Goal: Information Seeking & Learning: Understand process/instructions

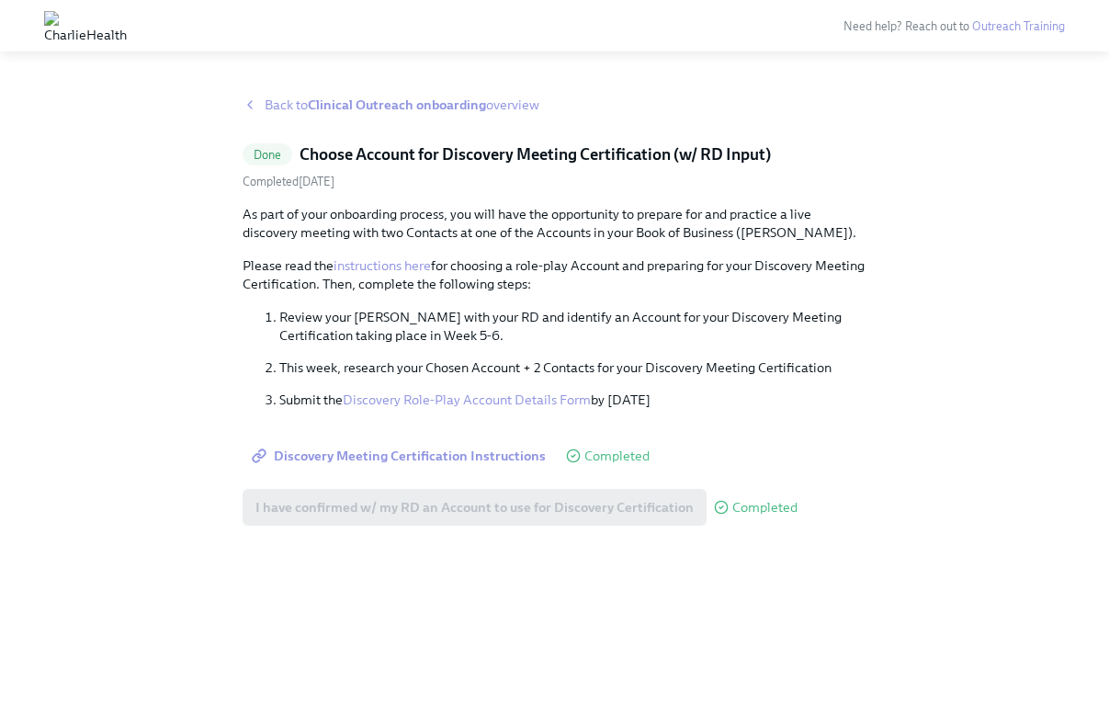
click at [286, 112] on span "Back to Clinical Outreach onboarding overview" at bounding box center [402, 105] width 275 height 18
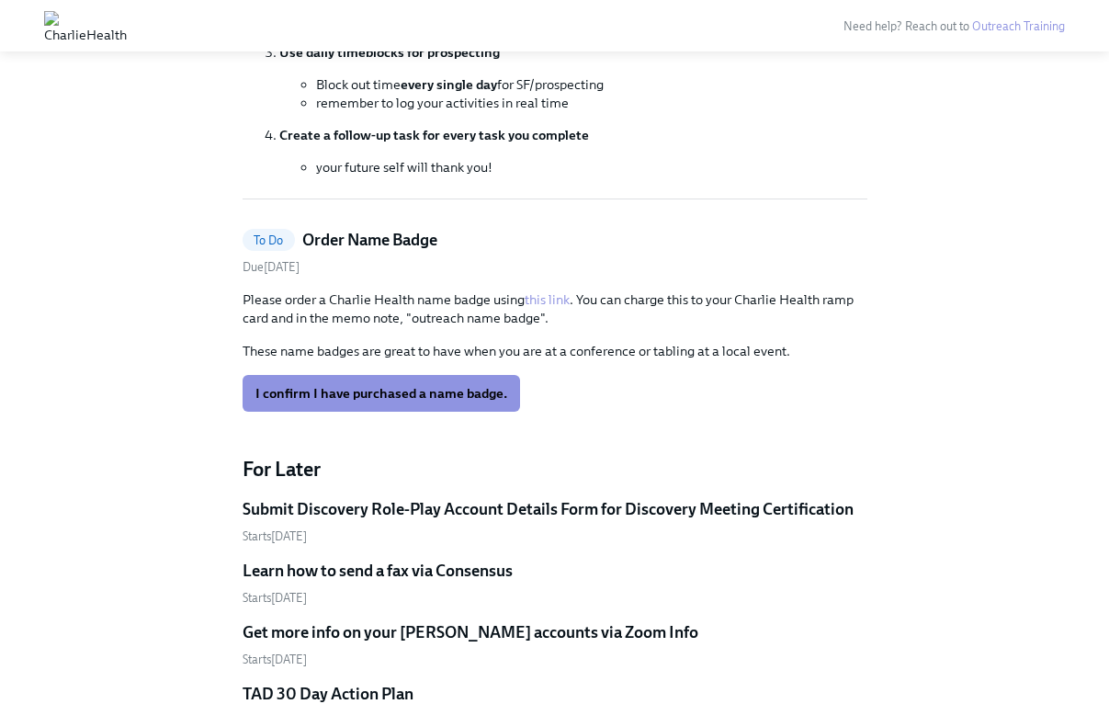
scroll to position [488, 0]
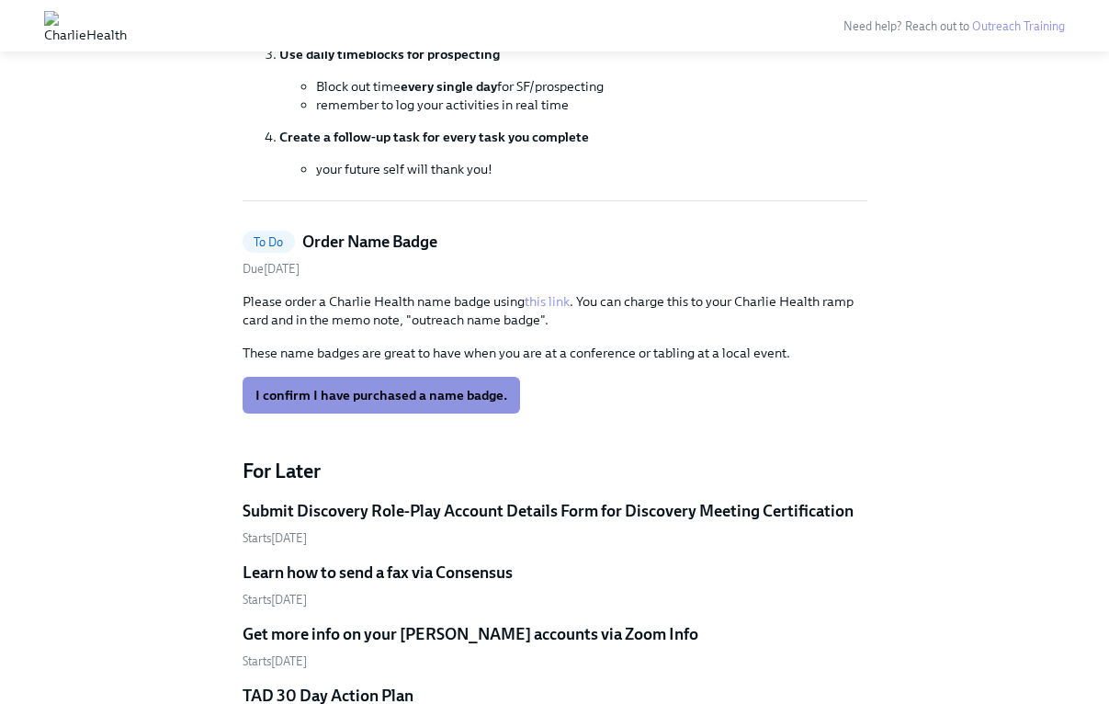
click at [558, 301] on link "this link" at bounding box center [546, 301] width 45 height 17
click at [460, 398] on span "I confirm I have purchased a name badge." at bounding box center [381, 395] width 252 height 18
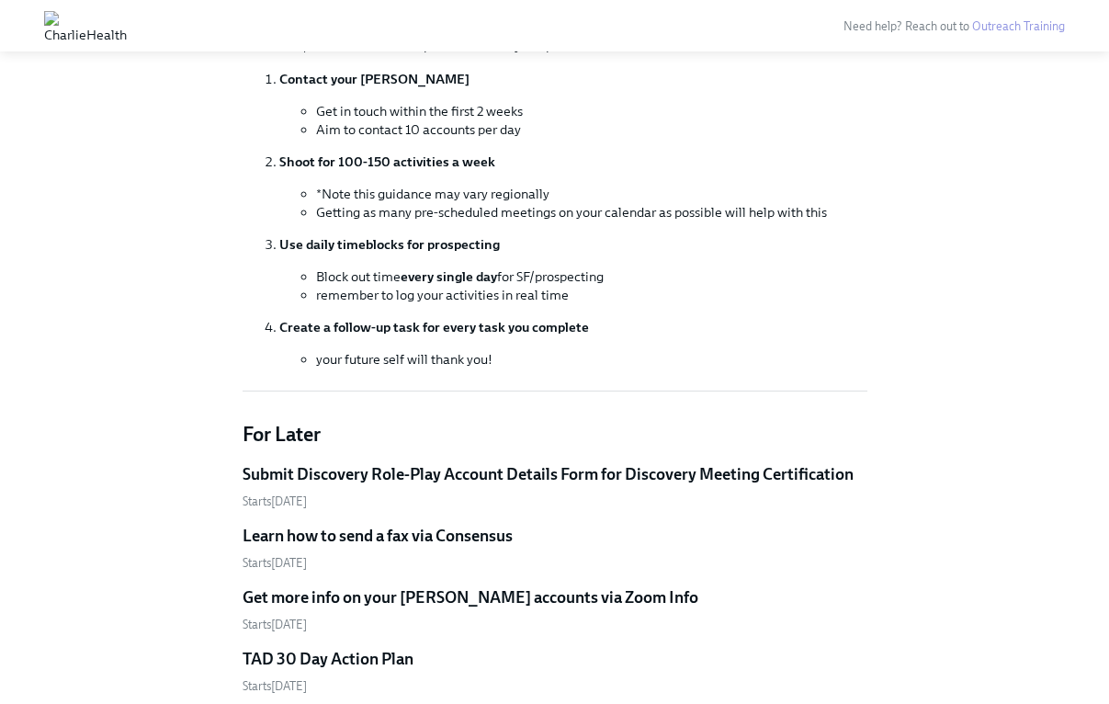
scroll to position [301, 0]
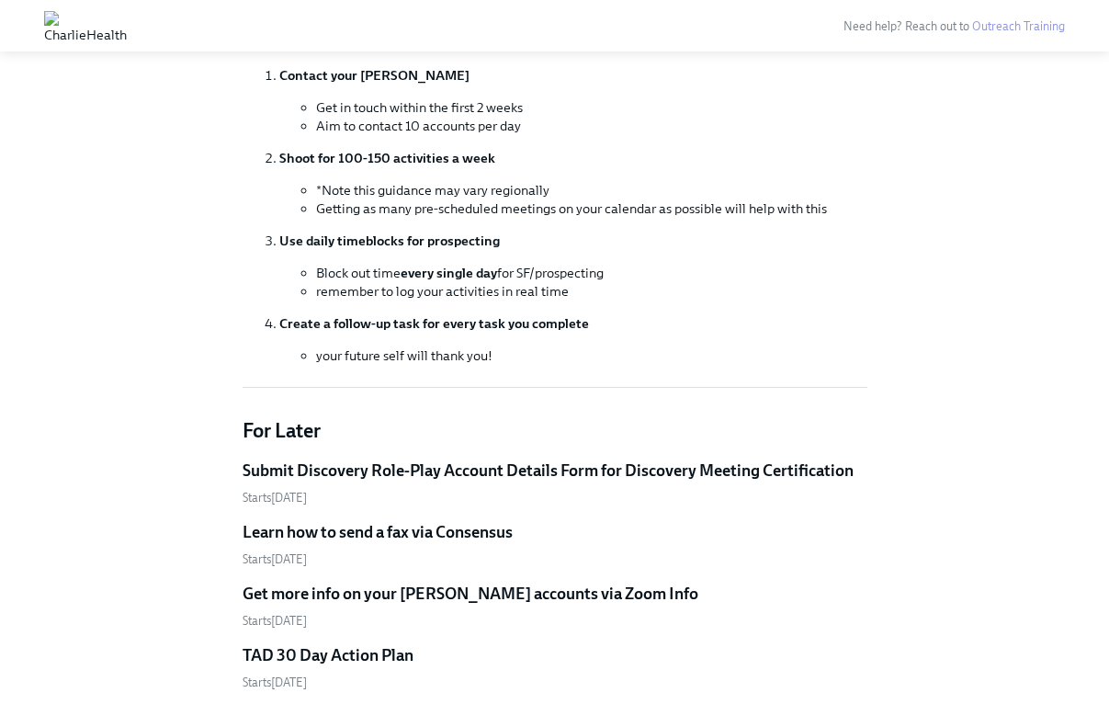
click at [561, 466] on h5 "Submit Discovery Role-Play Account Details Form for Discovery Meeting Certifica…" at bounding box center [547, 470] width 611 height 22
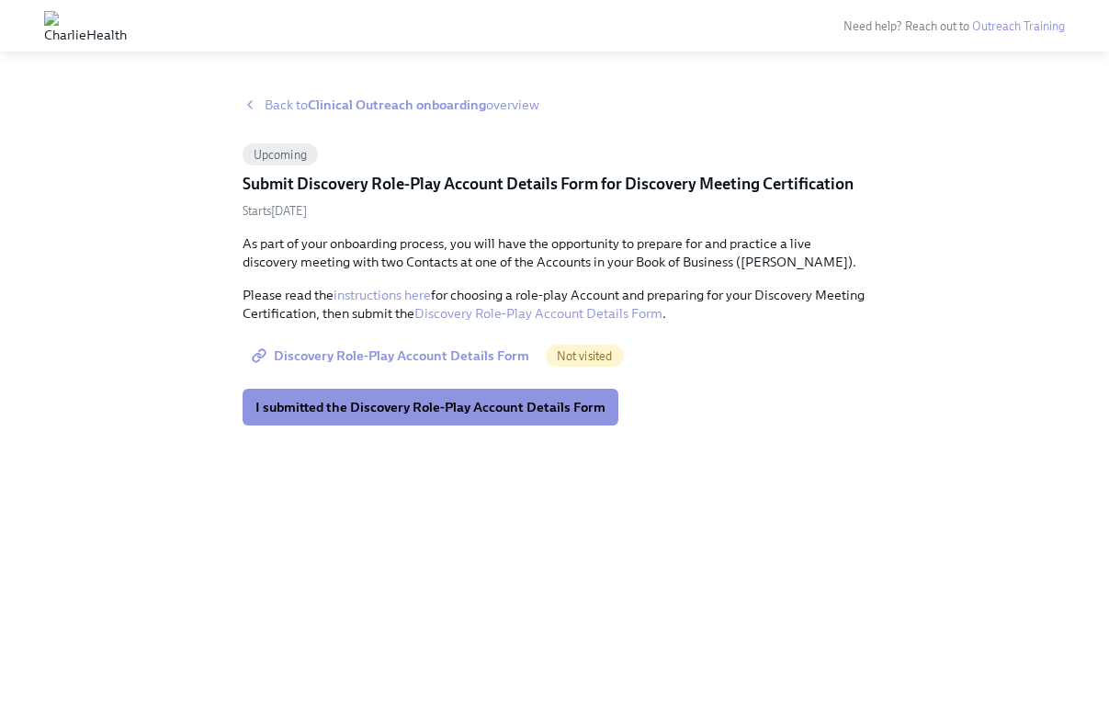
click at [282, 97] on span "Back to Clinical Outreach onboarding overview" at bounding box center [402, 105] width 275 height 18
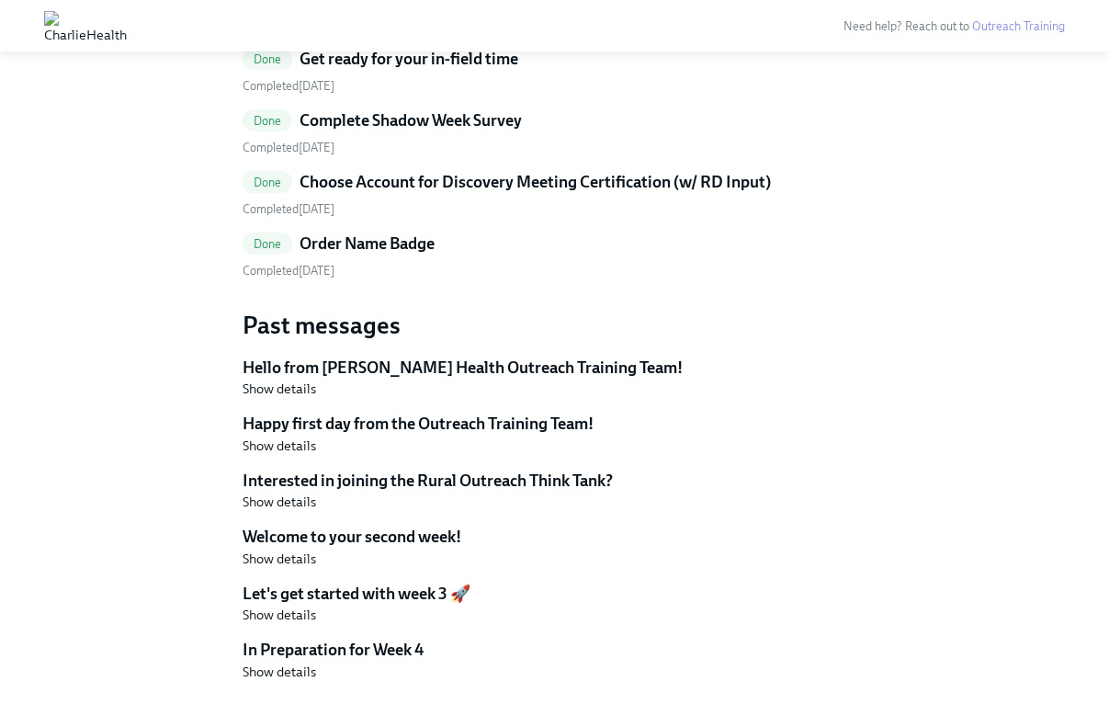
scroll to position [2753, 0]
click at [449, 182] on h5 "Choose Account for Discovery Meeting Certification (w/ RD Input)" at bounding box center [534, 183] width 471 height 22
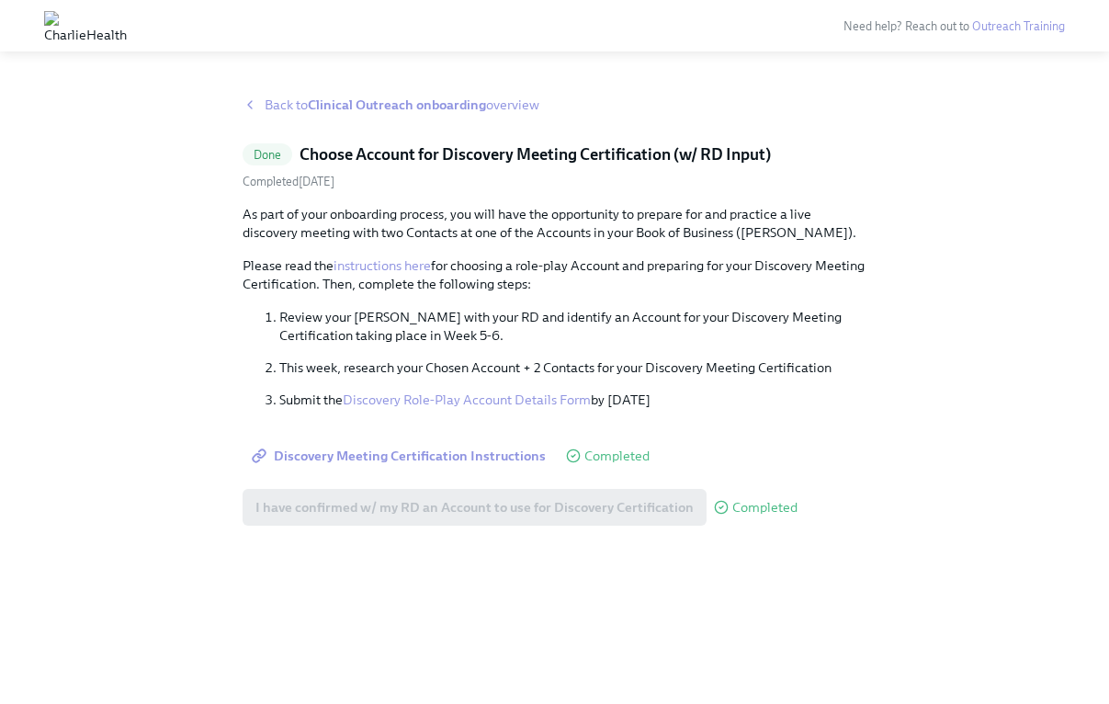
click at [390, 265] on link "instructions here" at bounding box center [381, 265] width 97 height 17
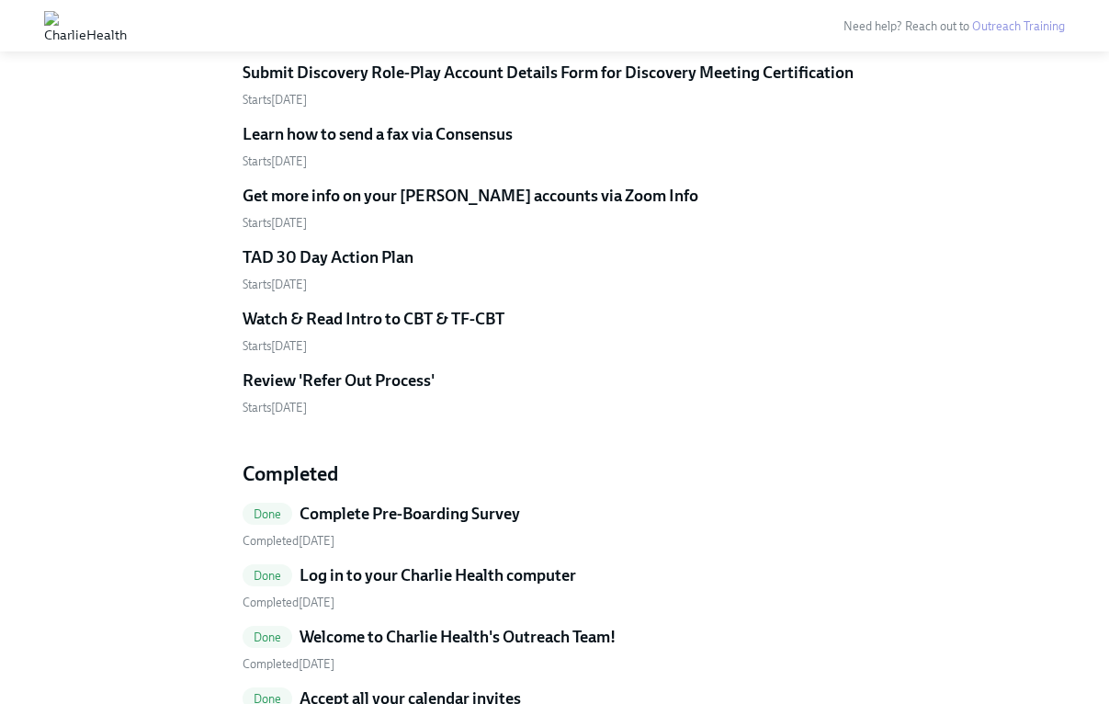
scroll to position [530, 0]
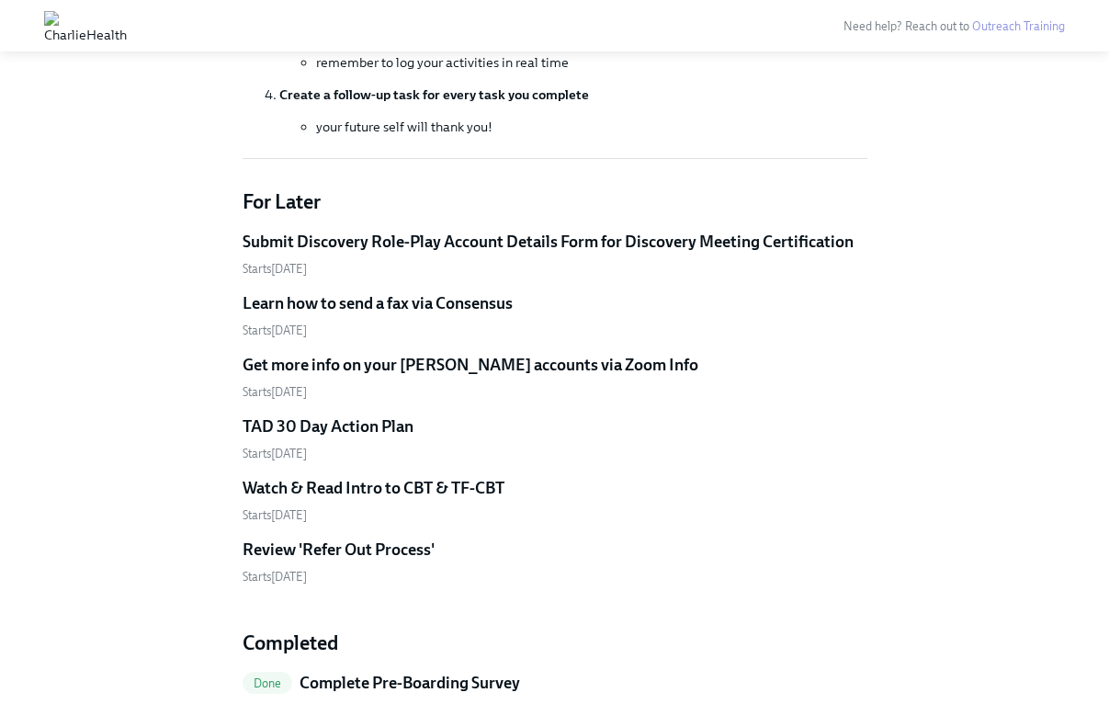
click at [423, 233] on h5 "Submit Discovery Role-Play Account Details Form for Discovery Meeting Certifica…" at bounding box center [547, 242] width 611 height 22
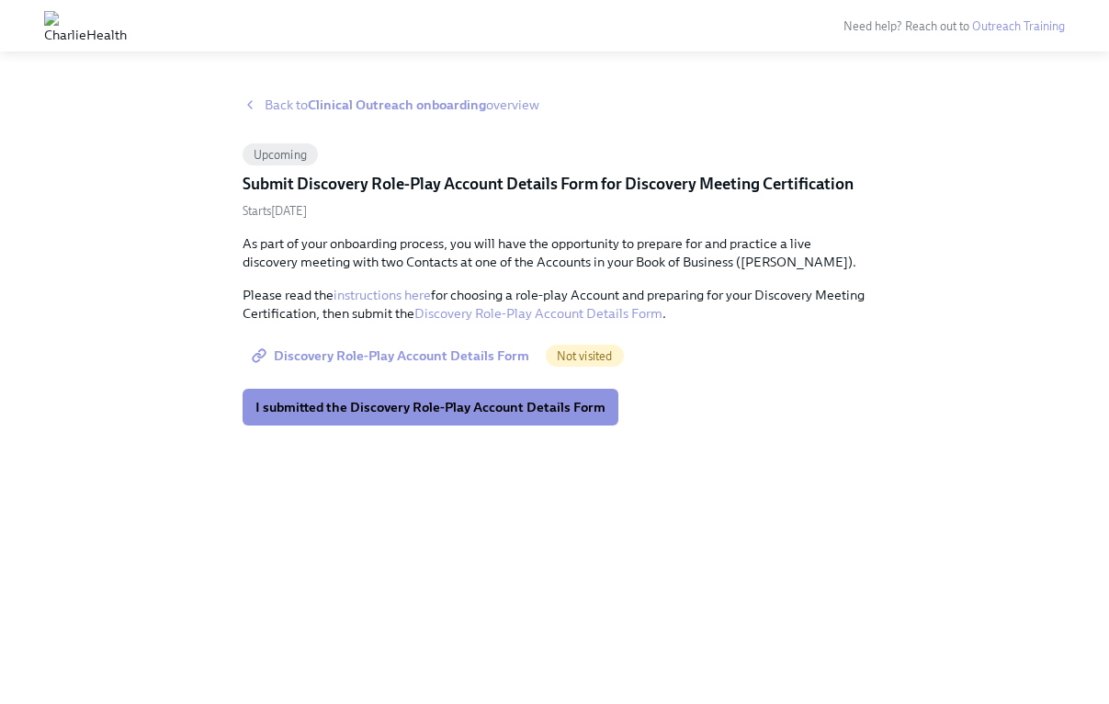
click at [415, 355] on span "Discovery Role-Play Account Details Form" at bounding box center [392, 355] width 274 height 18
